Goal: Task Accomplishment & Management: Use online tool/utility

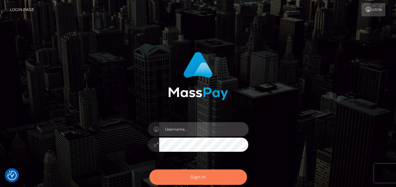
type input "india.of"
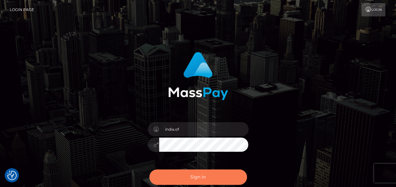
click at [224, 174] on button "Sign in" at bounding box center [198, 176] width 98 height 15
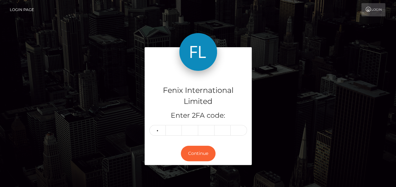
type input "8"
type input "1"
type input "3"
type input "7"
type input "2"
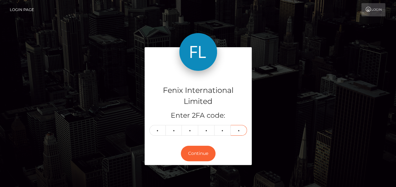
type input "5"
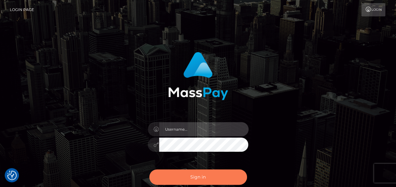
type input "india.of"
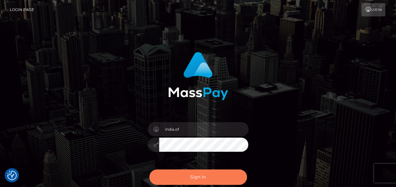
click at [210, 177] on button "Sign in" at bounding box center [198, 176] width 98 height 15
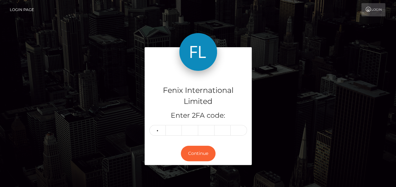
type input "1"
type input "9"
type input "4"
type input "7"
type input "0"
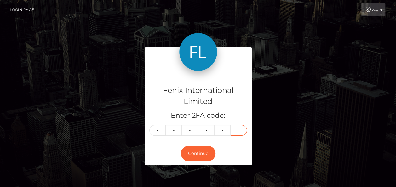
type input "0"
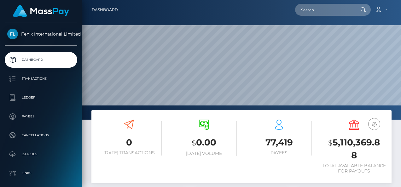
scroll to position [111, 94]
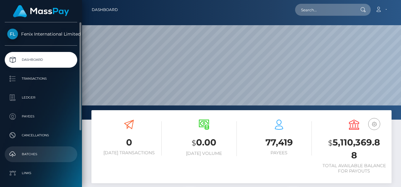
click at [60, 157] on p "Batches" at bounding box center [40, 154] width 67 height 9
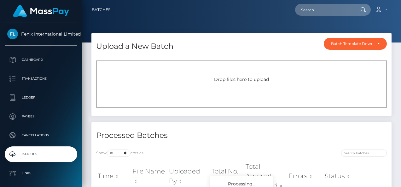
click at [207, 76] on div "Drop files here to upload" at bounding box center [241, 79] width 276 height 7
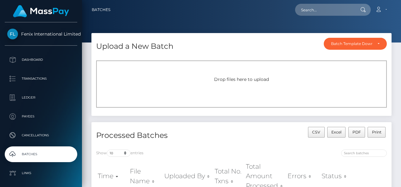
click at [272, 87] on div "Drop files here to upload" at bounding box center [241, 83] width 290 height 47
click at [290, 83] on div "Drop files here to upload" at bounding box center [241, 83] width 290 height 47
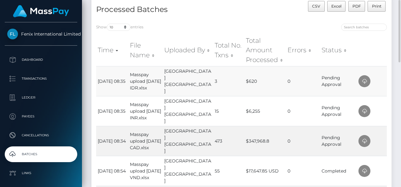
scroll to position [63, 0]
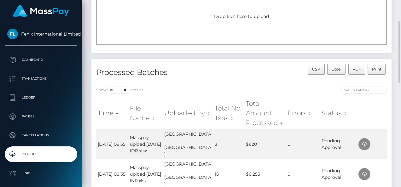
click at [252, 13] on div "Drop files here to upload" at bounding box center [241, 20] width 290 height 47
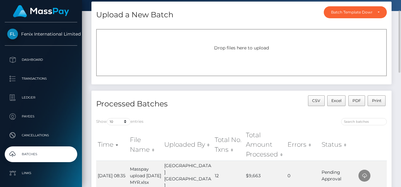
click at [248, 65] on div "Drop files here to upload" at bounding box center [241, 52] width 290 height 47
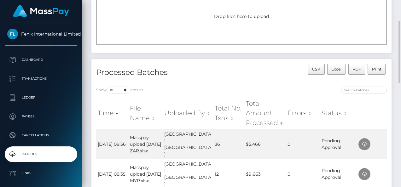
click at [233, 21] on div "Drop files here to upload" at bounding box center [241, 20] width 290 height 47
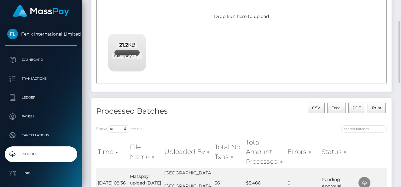
scroll to position [94, 0]
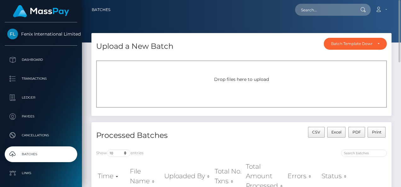
click at [221, 66] on div "Drop files here to upload" at bounding box center [241, 83] width 290 height 47
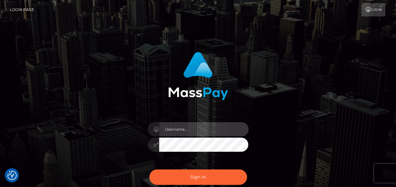
type input "india.of"
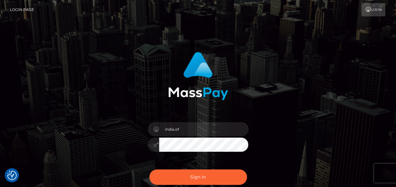
click at [389, 69] on div "india.of Sign in" at bounding box center [198, 127] width 396 height 255
